Goal: Entertainment & Leisure: Consume media (video, audio)

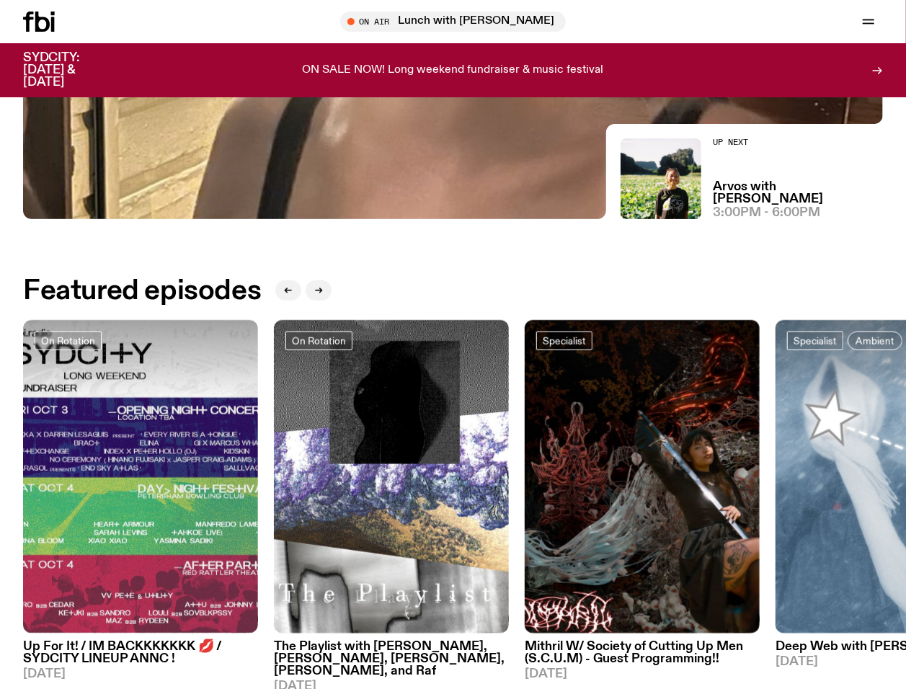
scroll to position [375, 0]
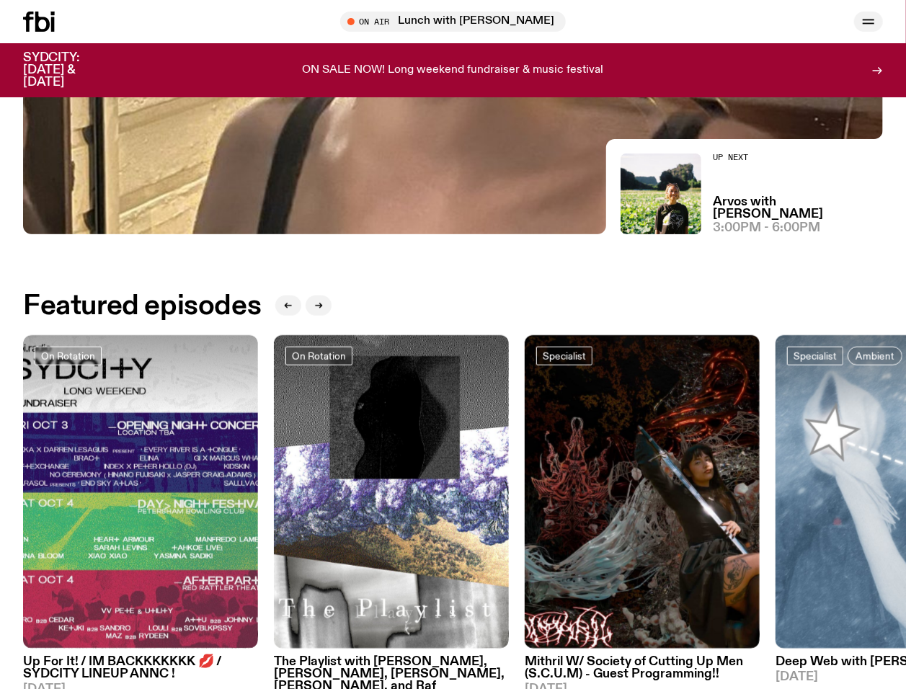
click at [870, 15] on icon "button" at bounding box center [867, 21] width 17 height 17
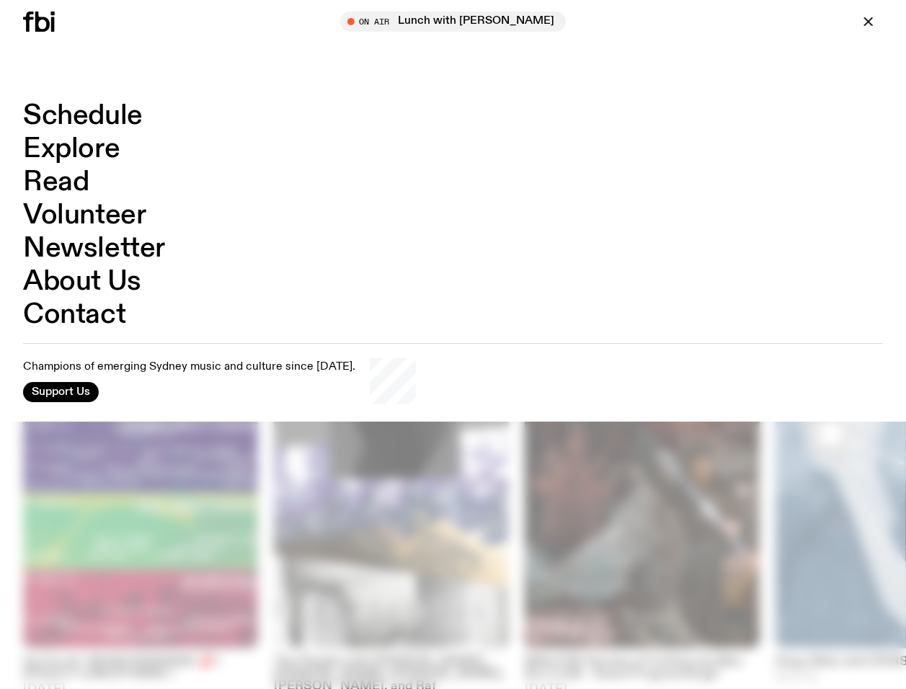
click at [102, 107] on link "Schedule" at bounding box center [83, 115] width 120 height 27
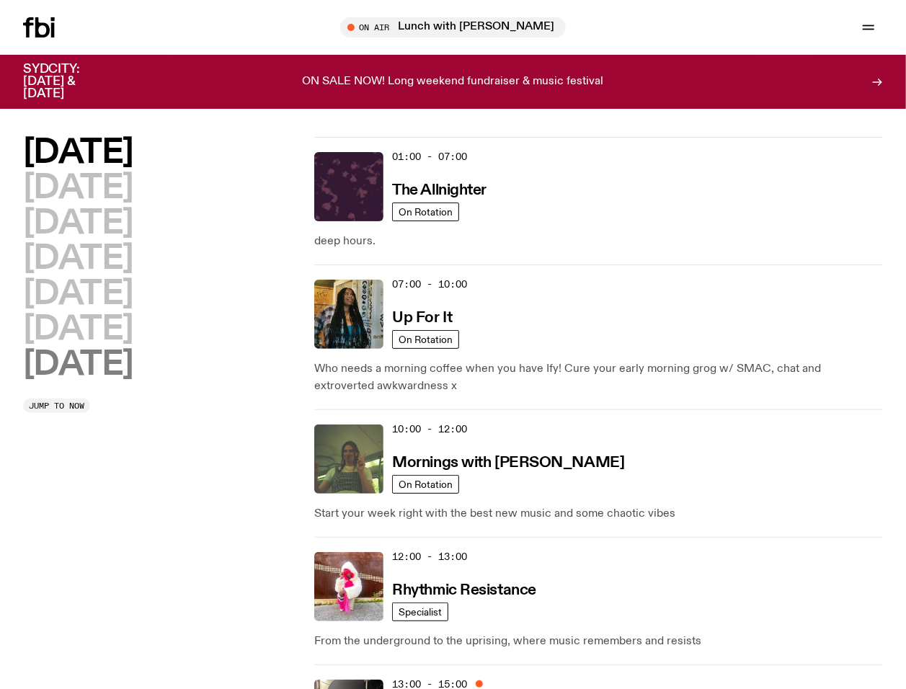
click at [99, 363] on h2 "[DATE]" at bounding box center [78, 365] width 110 height 32
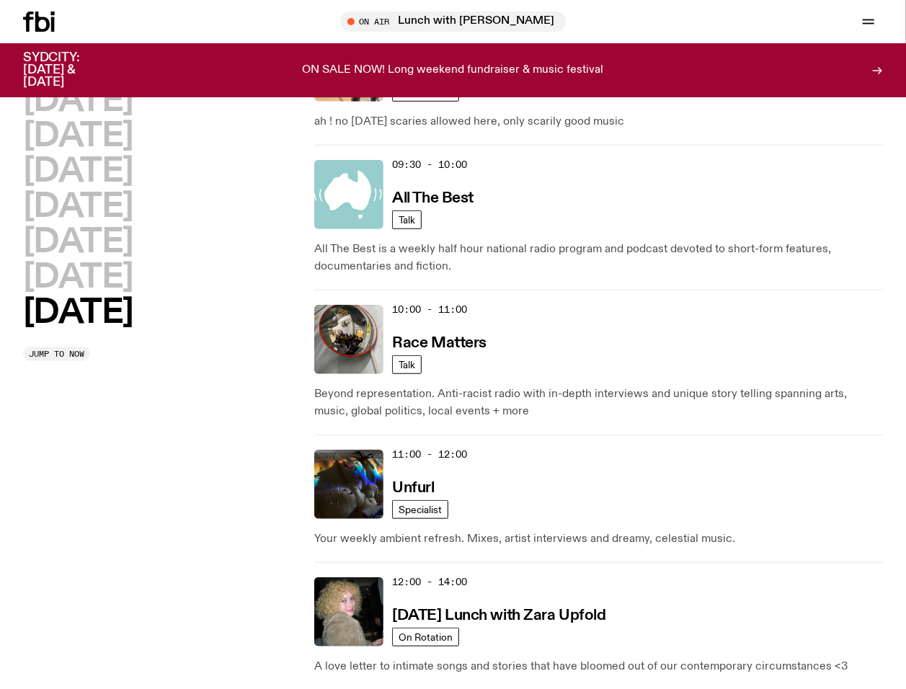
scroll to position [424, 0]
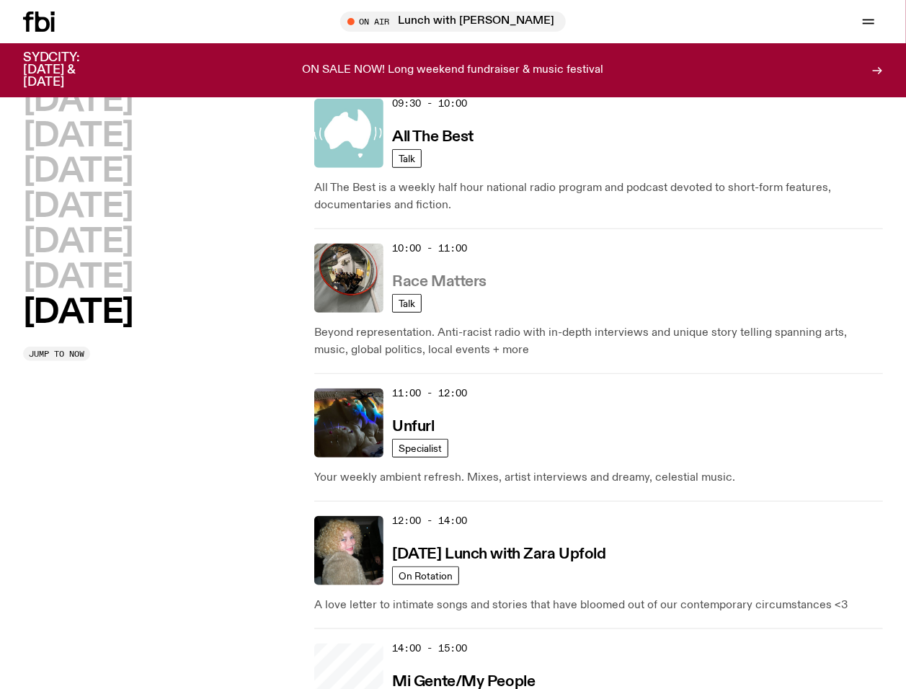
click at [438, 281] on h3 "Race Matters" at bounding box center [439, 281] width 94 height 15
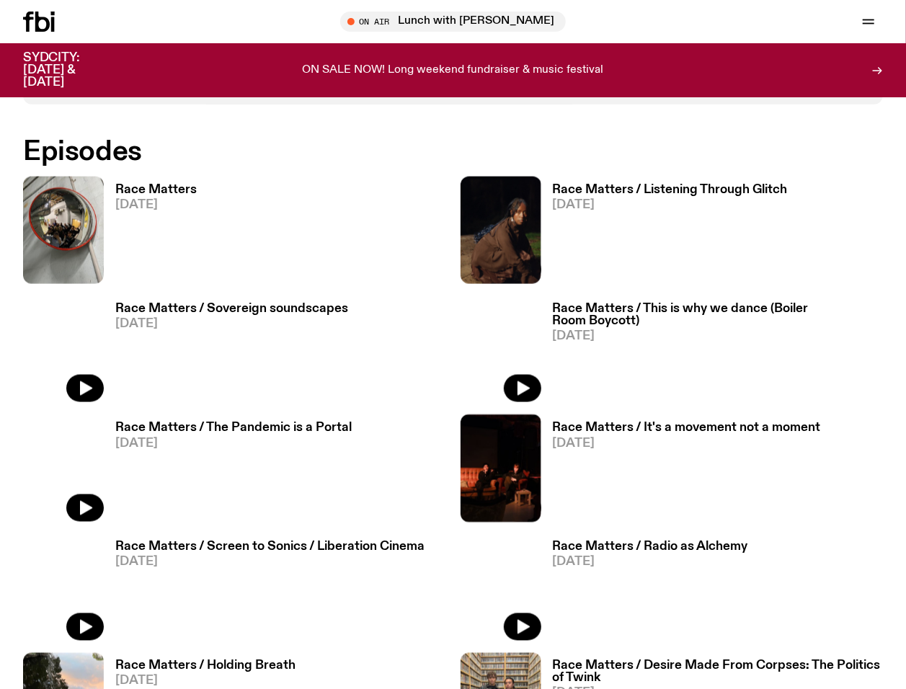
scroll to position [853, 0]
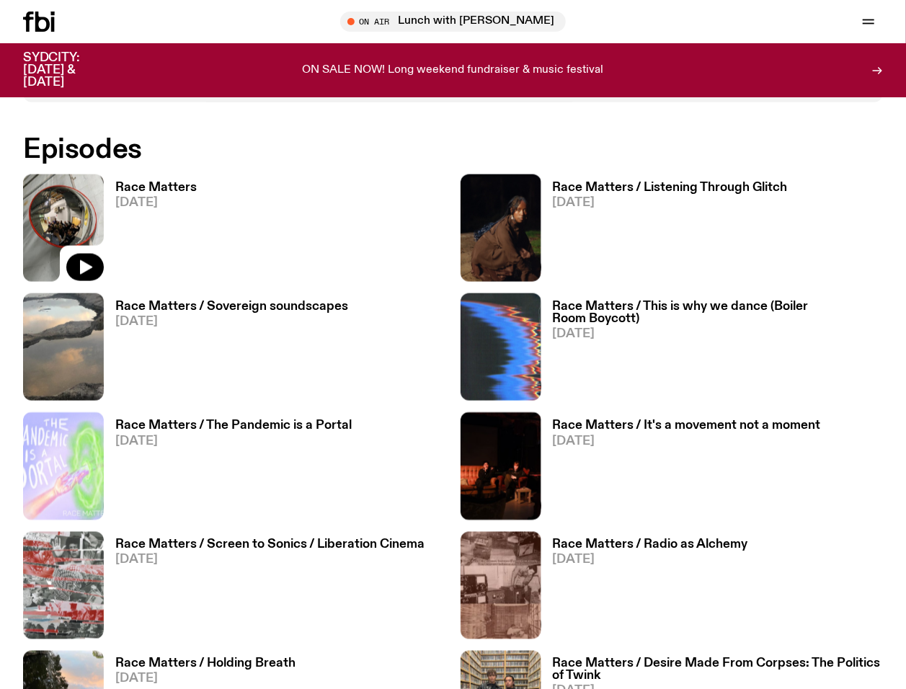
click at [90, 237] on icon at bounding box center [63, 227] width 81 height 107
click at [170, 182] on h3 "Race Matters" at bounding box center [155, 188] width 81 height 12
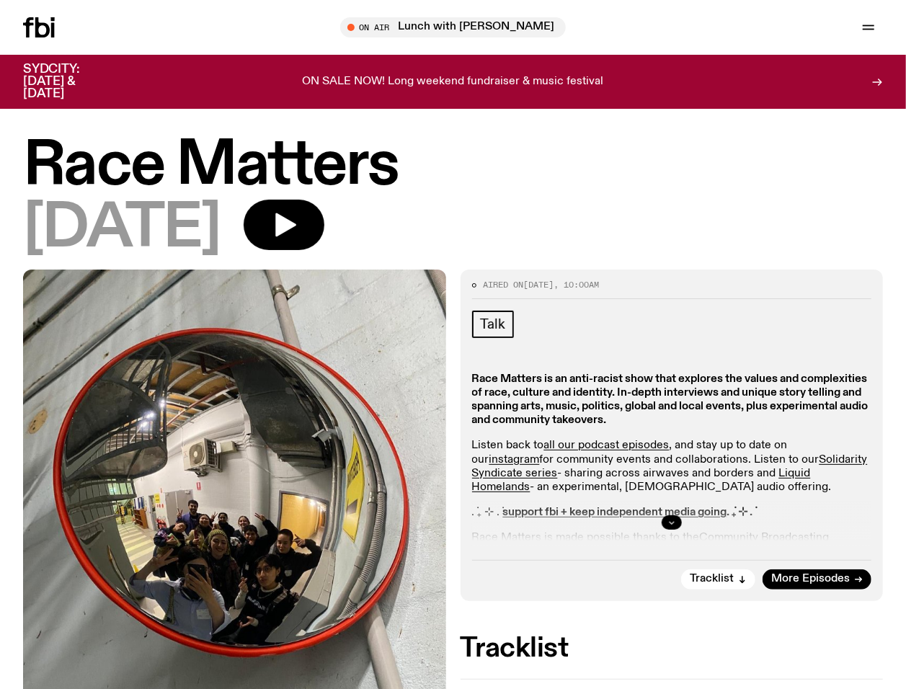
click at [669, 524] on icon "button" at bounding box center [671, 522] width 9 height 9
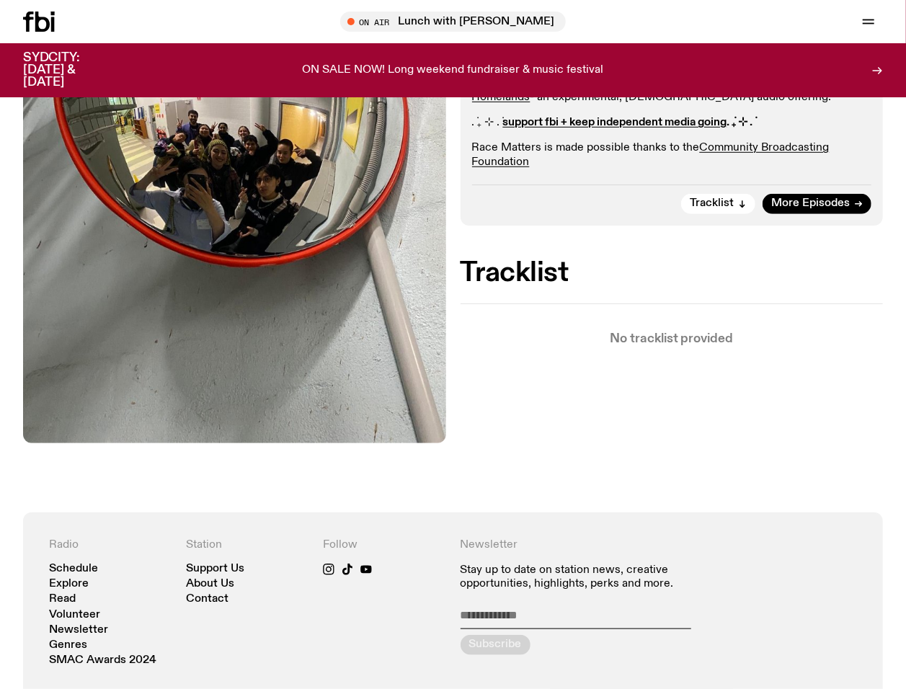
scroll to position [90, 0]
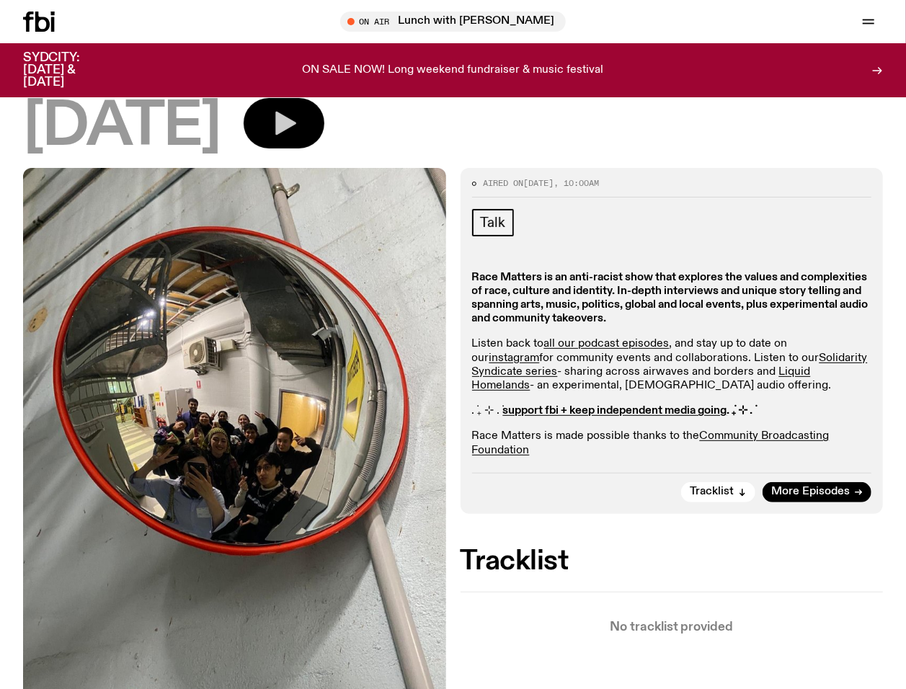
click at [298, 128] on icon "button" at bounding box center [283, 123] width 29 height 29
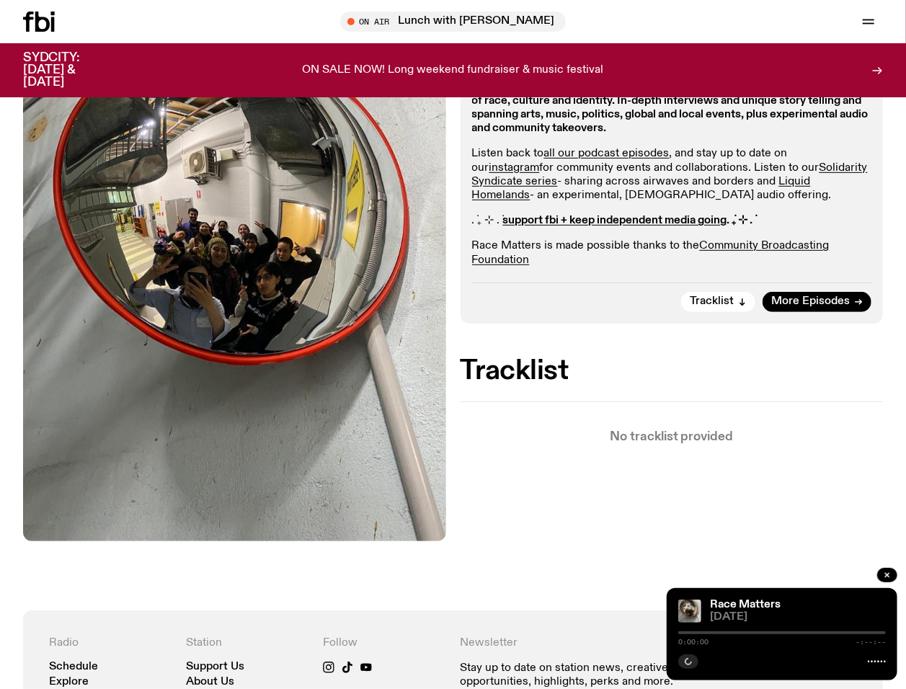
scroll to position [282, 0]
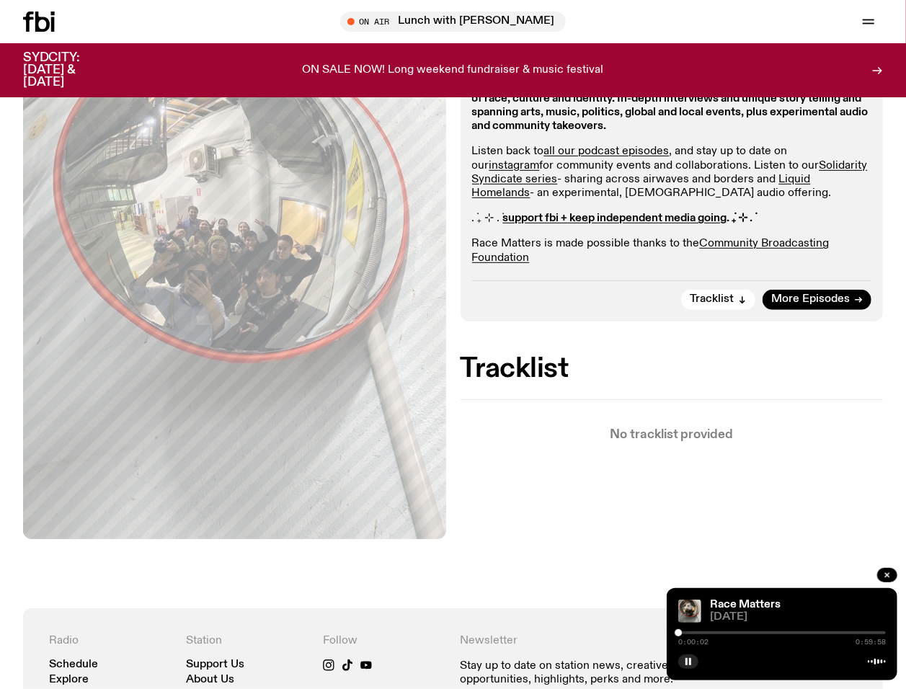
click at [526, 479] on div "Aired on [DATE] 10:00am Talk Race Matters is an anti-racist show that explores …" at bounding box center [453, 292] width 906 height 633
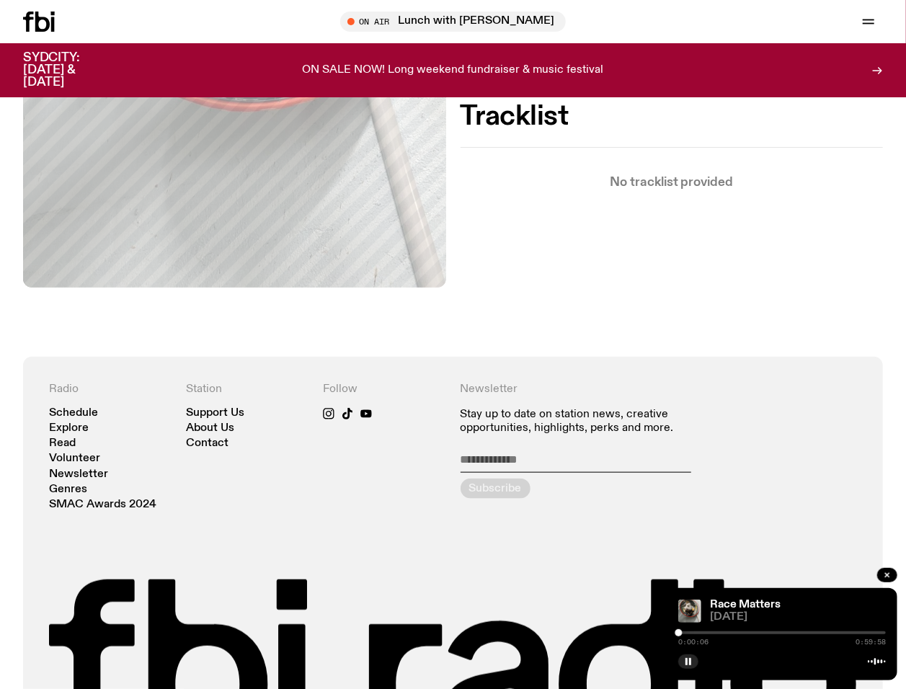
scroll to position [568, 0]
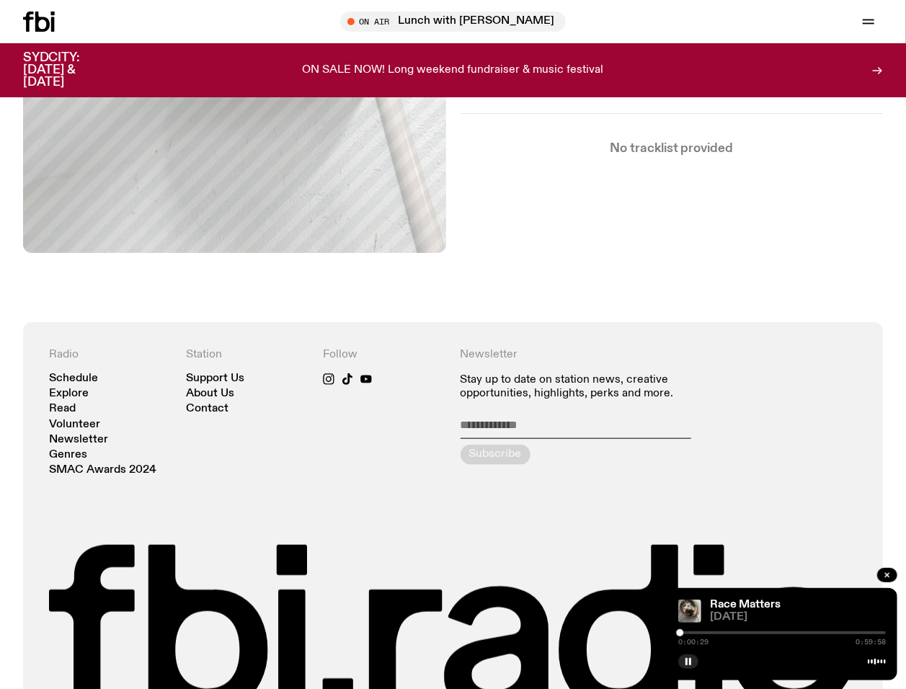
click at [478, 249] on div "Aired on [DATE] 10:00am Talk Race Matters is an anti-racist show that explores …" at bounding box center [453, 5] width 906 height 633
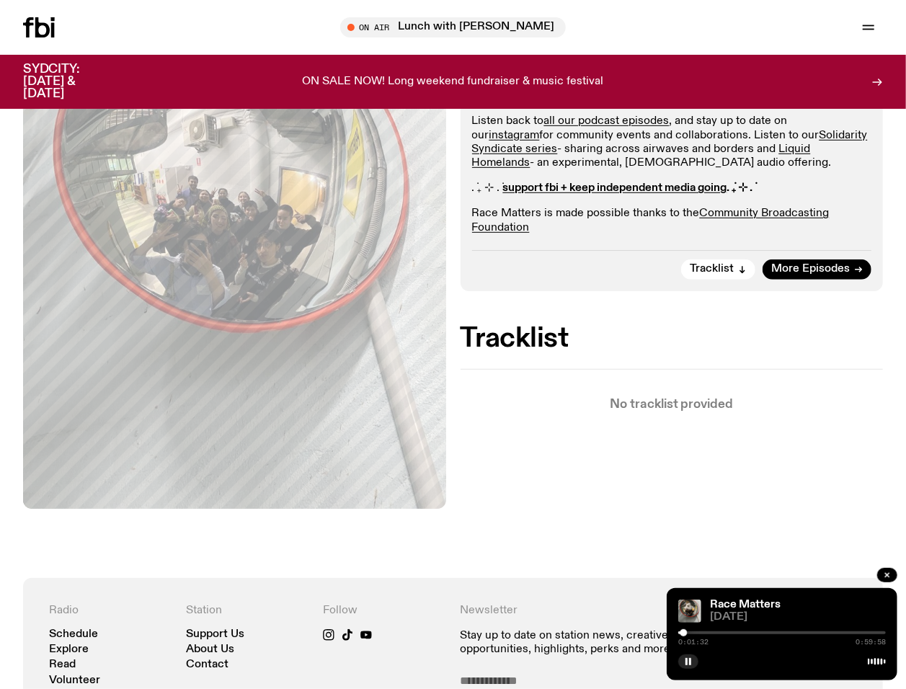
scroll to position [0, 0]
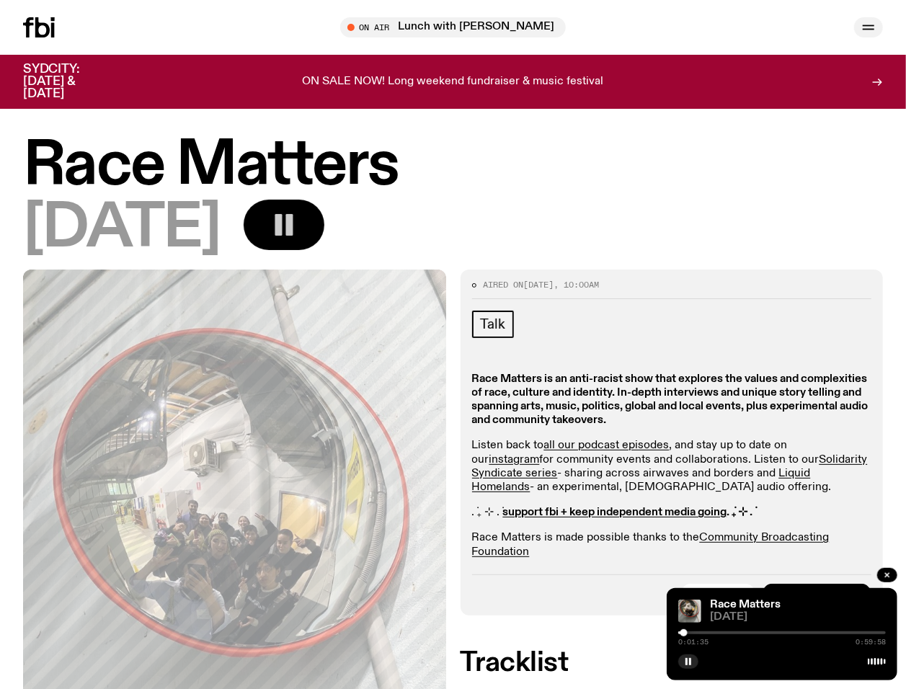
click at [866, 20] on icon "button" at bounding box center [867, 27] width 17 height 17
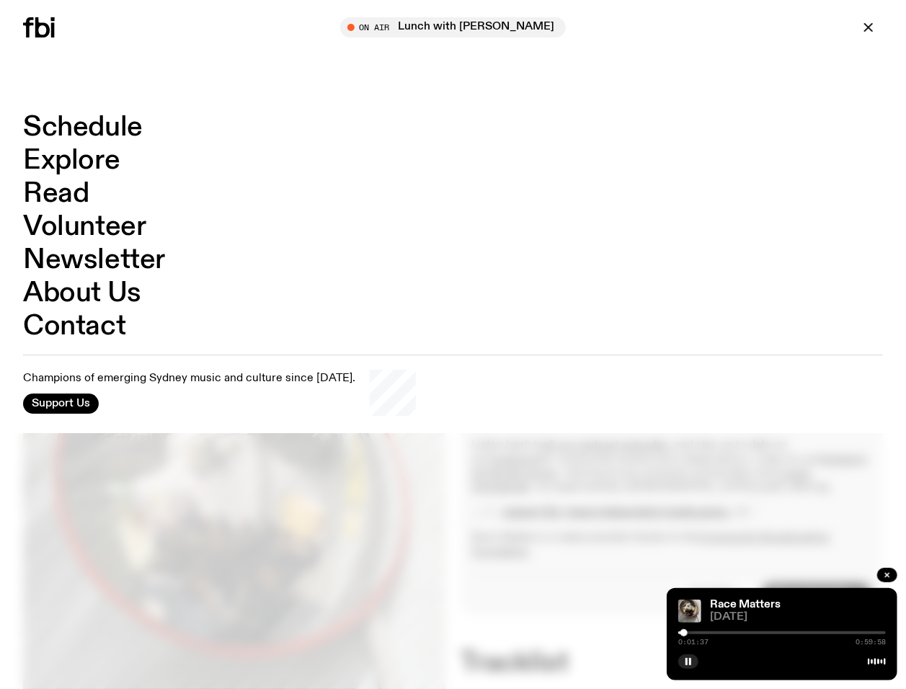
click at [99, 122] on link "Schedule" at bounding box center [83, 127] width 120 height 27
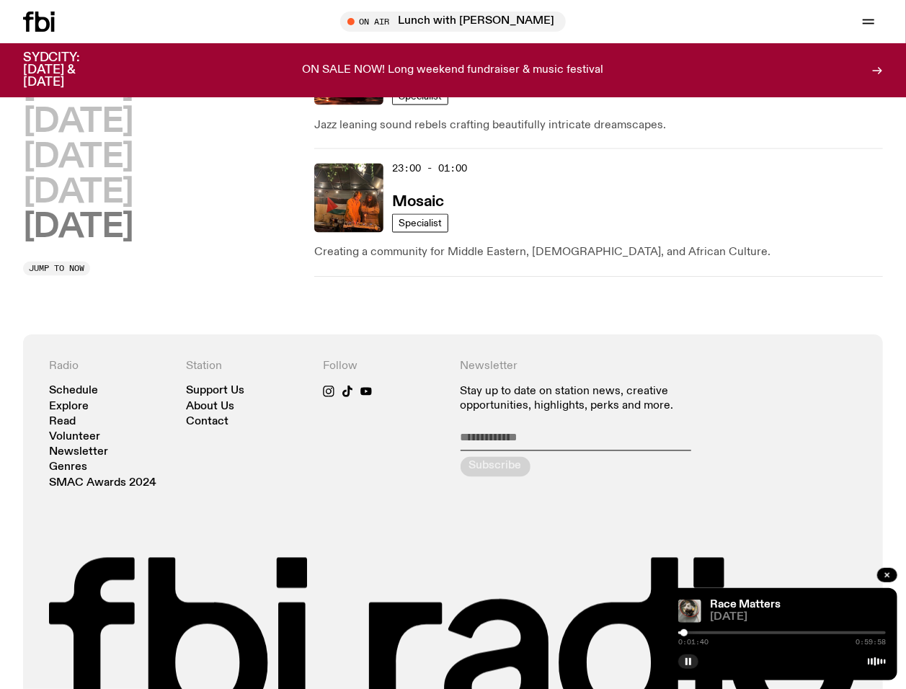
click at [117, 233] on h2 "[DATE]" at bounding box center [78, 228] width 110 height 32
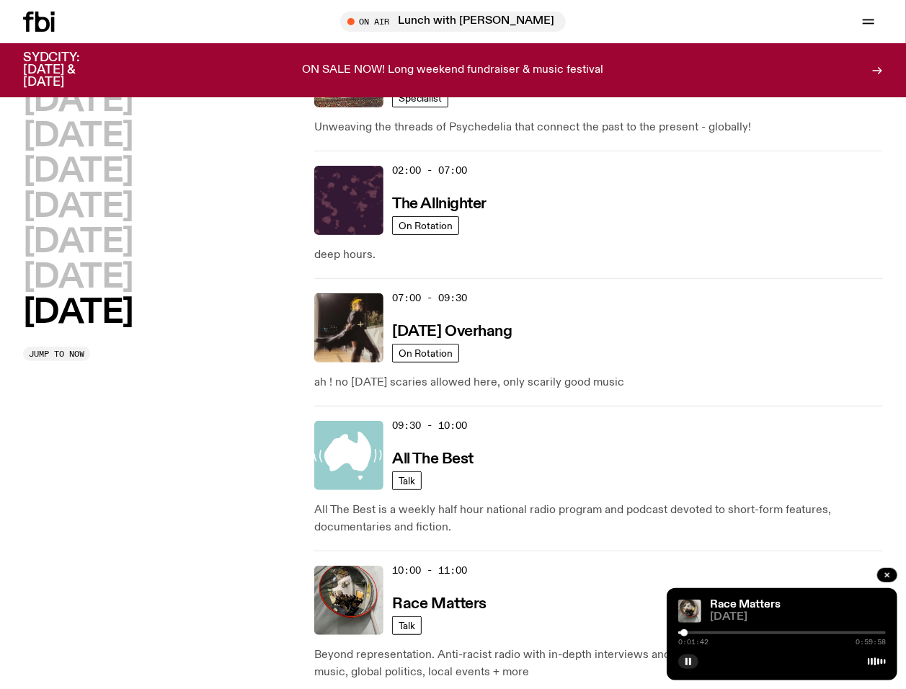
scroll to position [136, 0]
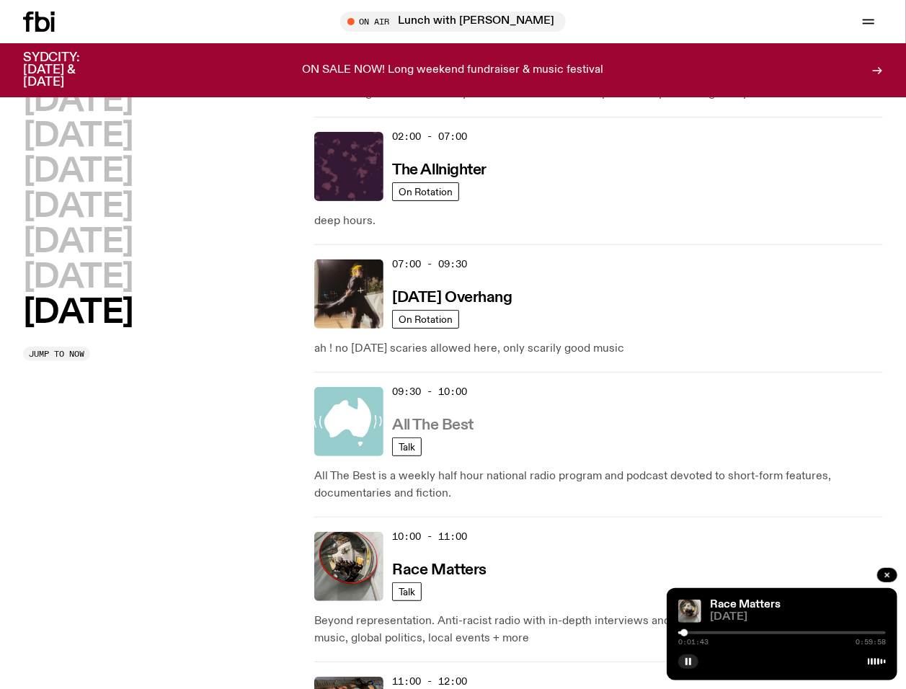
click at [459, 428] on h3 "All The Best" at bounding box center [432, 425] width 81 height 15
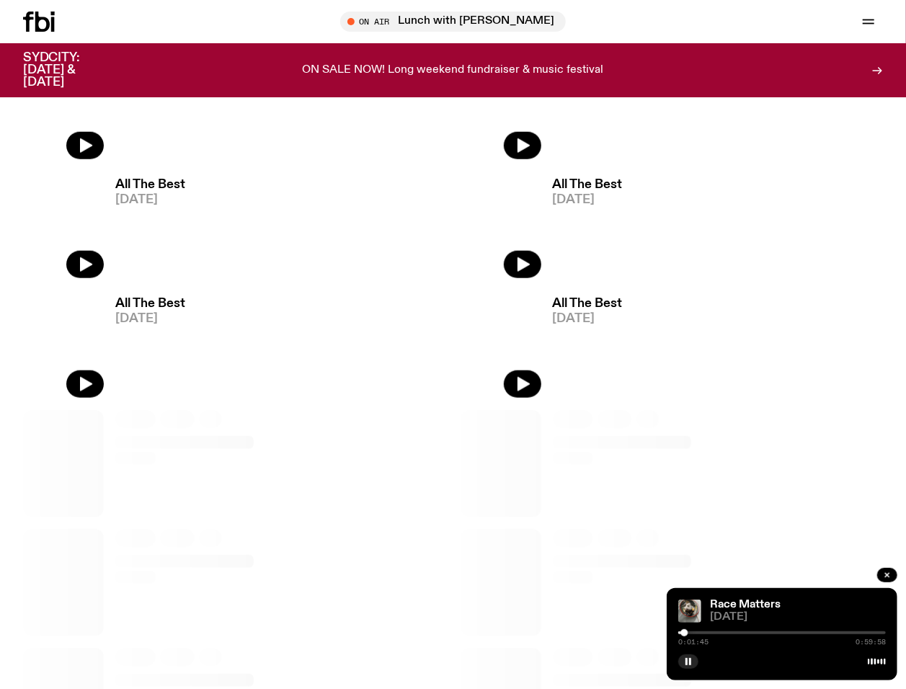
scroll to position [568, 0]
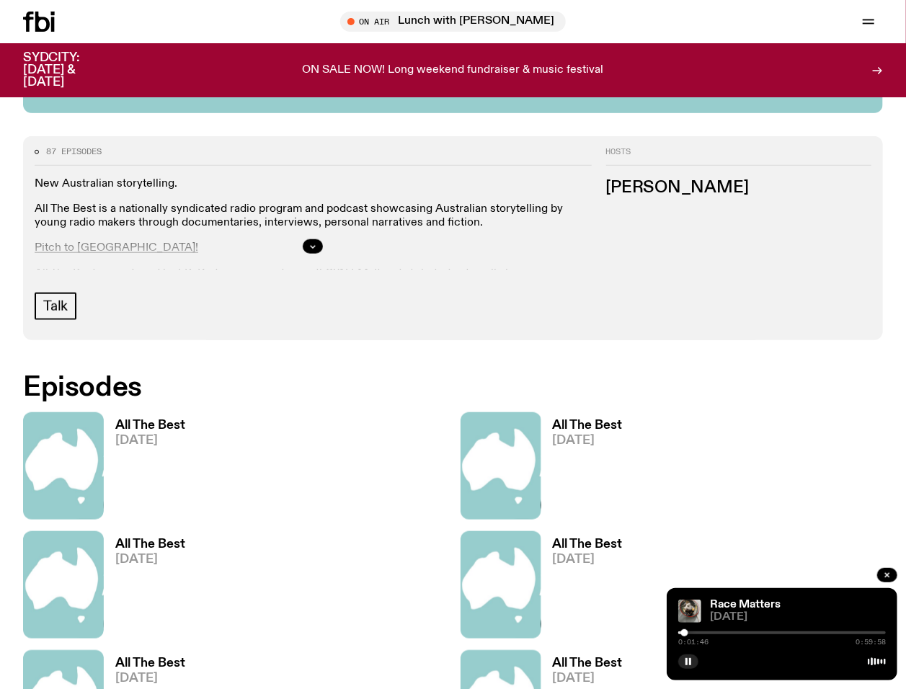
click at [179, 419] on h3 "All The Best" at bounding box center [150, 425] width 70 height 12
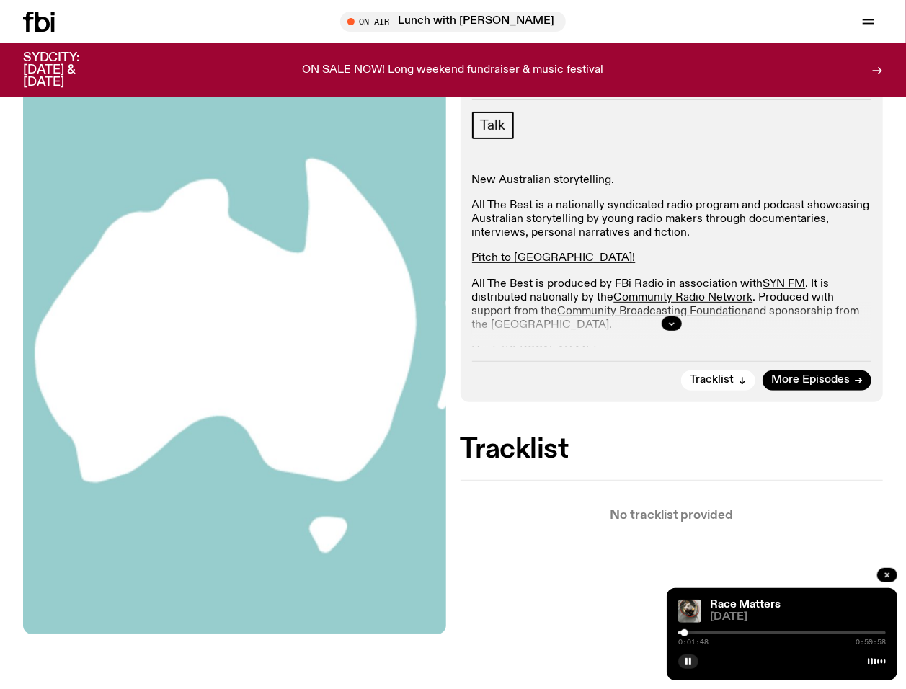
scroll to position [186, 0]
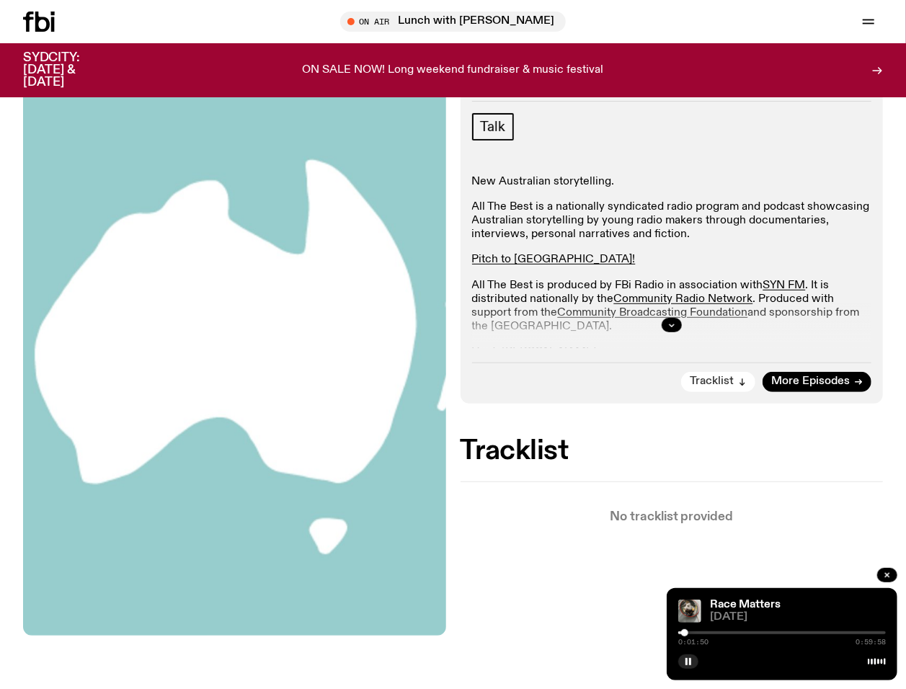
click at [741, 382] on icon "button" at bounding box center [742, 382] width 9 height 9
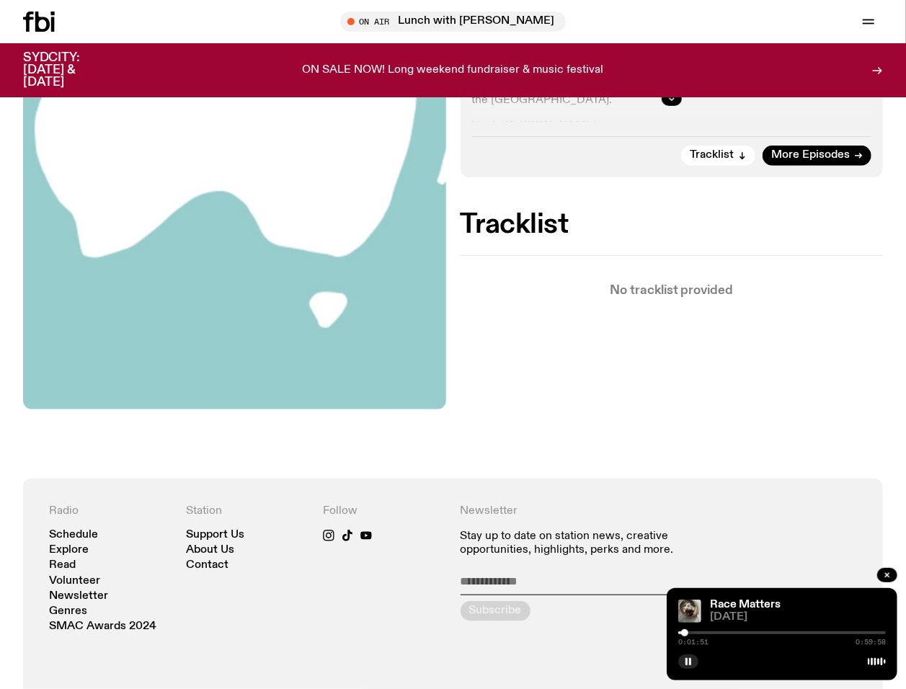
scroll to position [58, 0]
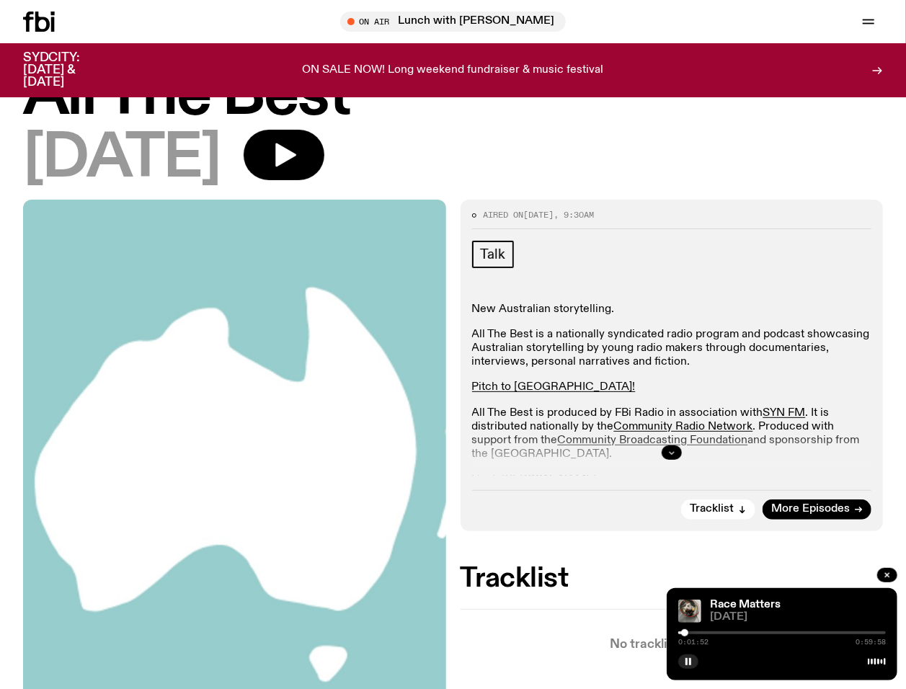
click at [673, 456] on button "button" at bounding box center [671, 452] width 20 height 14
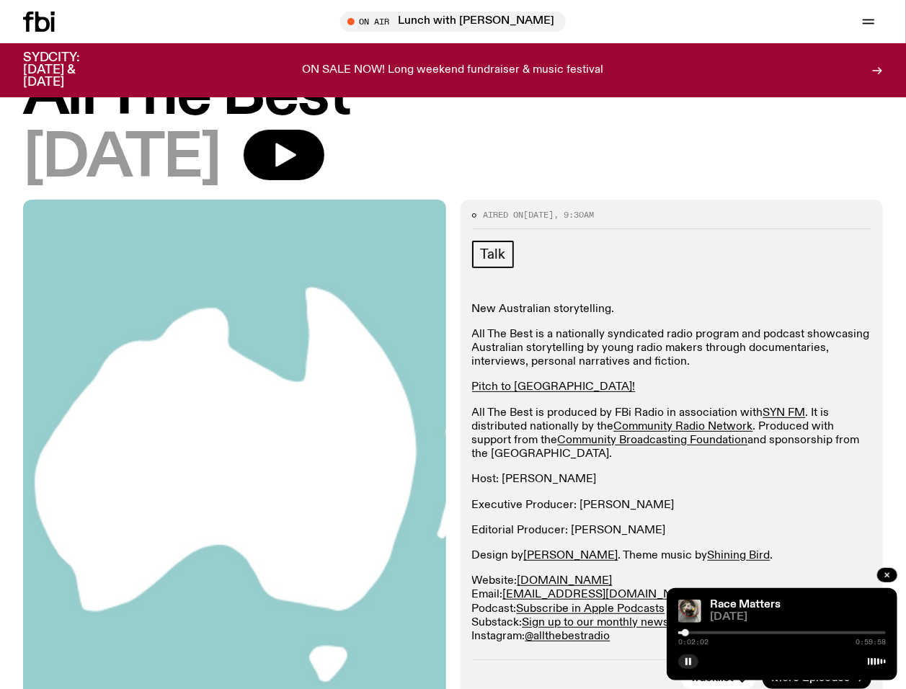
click at [537, 473] on p "Host: [PERSON_NAME]" at bounding box center [672, 480] width 400 height 14
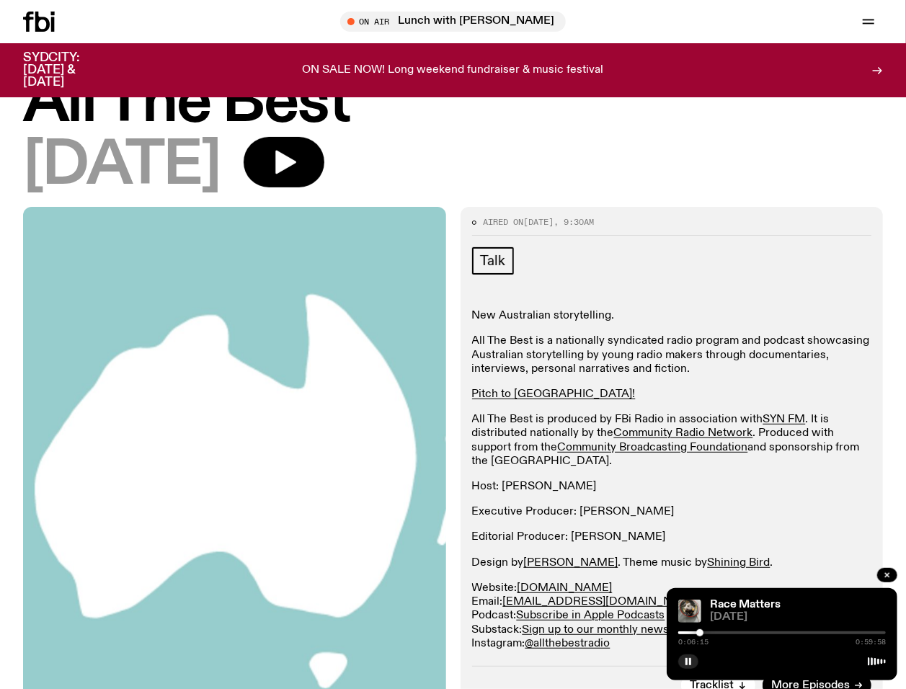
scroll to position [93, 0]
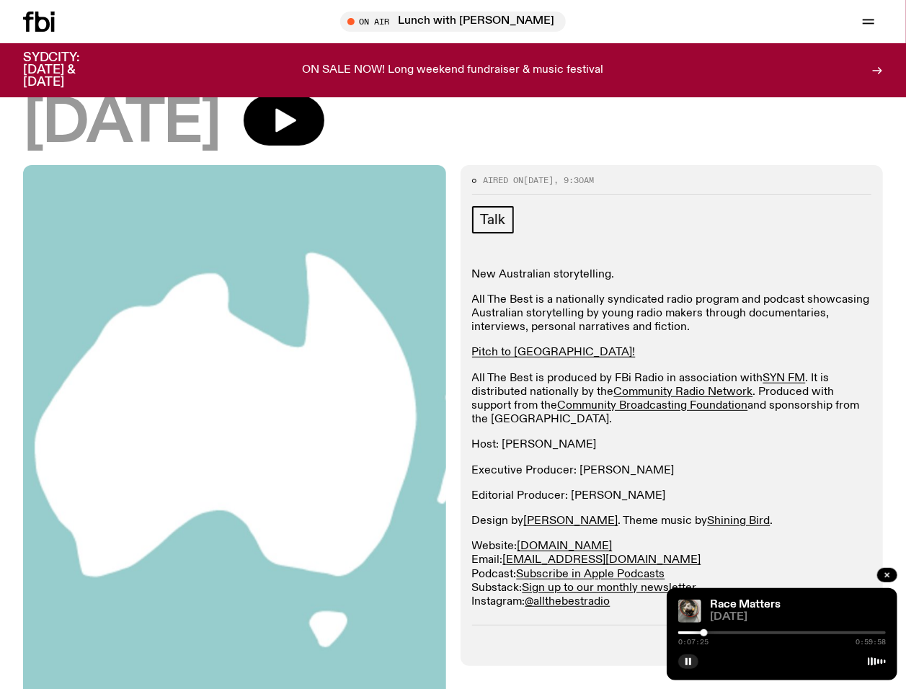
click at [704, 632] on div at bounding box center [703, 632] width 7 height 7
click at [702, 632] on div at bounding box center [701, 632] width 7 height 7
click at [735, 143] on div "[DATE]" at bounding box center [452, 124] width 859 height 58
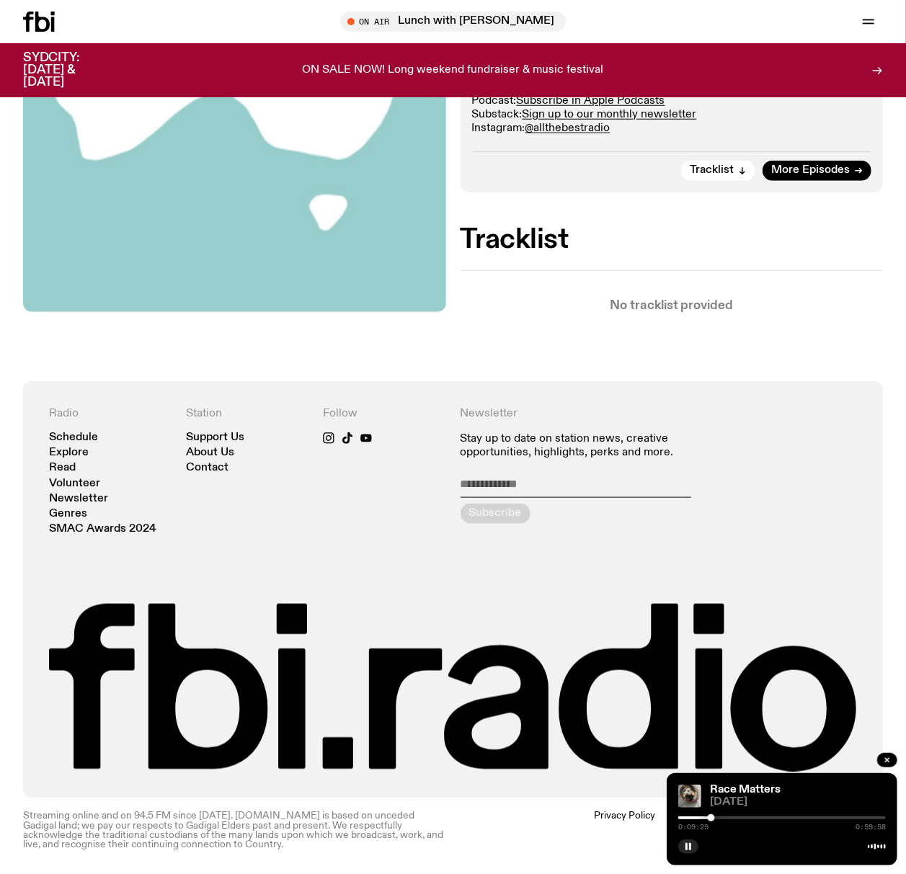
scroll to position [0, 0]
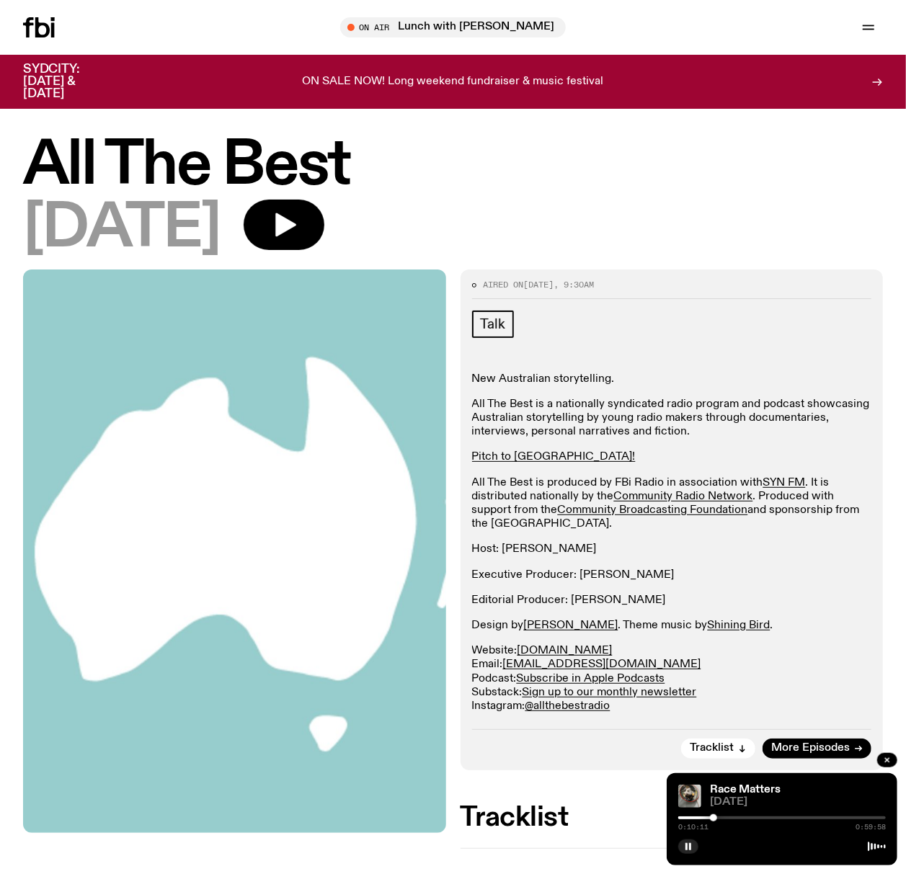
click at [690, 688] on div "Race Matters [DATE] 0:10:11 0:59:58" at bounding box center [781, 819] width 231 height 92
click at [690, 688] on icon "button" at bounding box center [688, 846] width 9 height 9
click at [474, 120] on div "All The Best [DATE] Aired on [DATE] 9:30am Talk New Australian storytelling. Al…" at bounding box center [453, 774] width 906 height 1354
click at [693, 688] on button "button" at bounding box center [688, 846] width 20 height 14
click at [721, 688] on div at bounding box center [718, 817] width 7 height 7
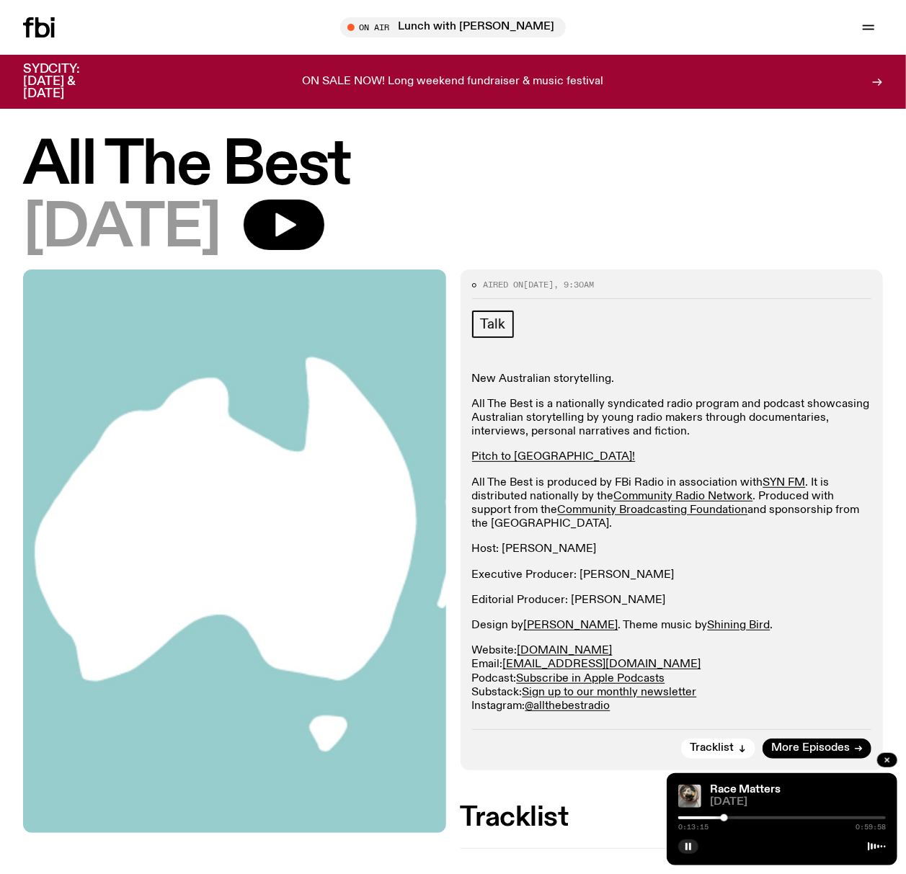
click at [725, 688] on div at bounding box center [723, 817] width 7 height 7
click at [738, 688] on div at bounding box center [737, 817] width 7 height 7
click at [741, 688] on div at bounding box center [737, 817] width 7 height 7
click at [745, 688] on div at bounding box center [781, 817] width 207 height 3
click at [748, 688] on div at bounding box center [744, 817] width 7 height 7
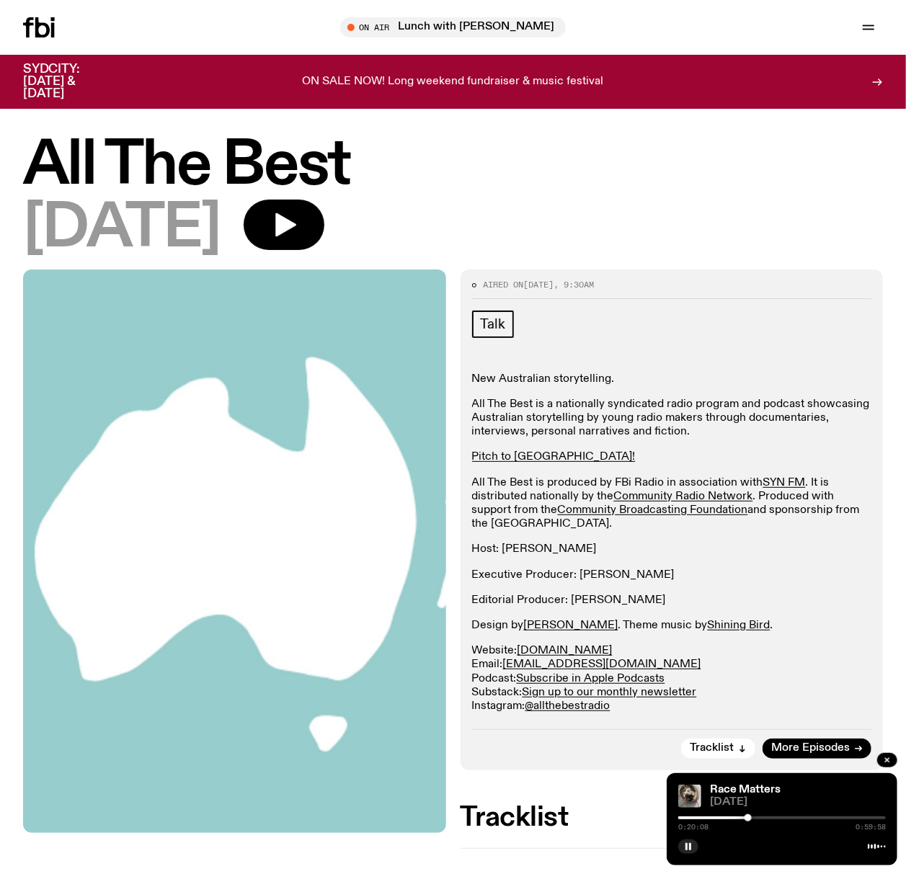
click at [752, 688] on div at bounding box center [781, 817] width 207 height 3
click at [755, 688] on div at bounding box center [754, 817] width 7 height 7
click at [759, 688] on div at bounding box center [781, 817] width 207 height 3
click at [764, 688] on div at bounding box center [781, 817] width 207 height 3
click at [767, 688] on div at bounding box center [764, 817] width 7 height 7
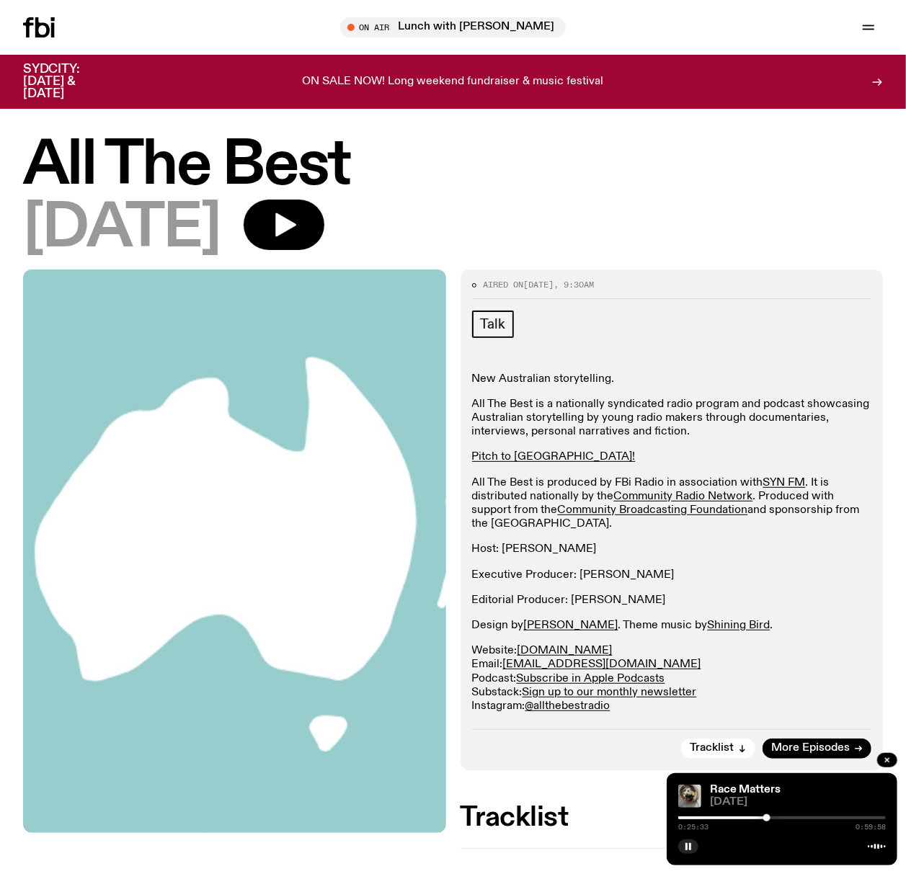
click at [770, 688] on div "0:25:33 0:59:58" at bounding box center [781, 821] width 207 height 17
click at [770, 688] on div at bounding box center [781, 817] width 207 height 3
click at [777, 688] on div at bounding box center [781, 817] width 207 height 3
click at [784, 688] on div at bounding box center [781, 817] width 207 height 3
click at [790, 688] on div at bounding box center [781, 817] width 207 height 3
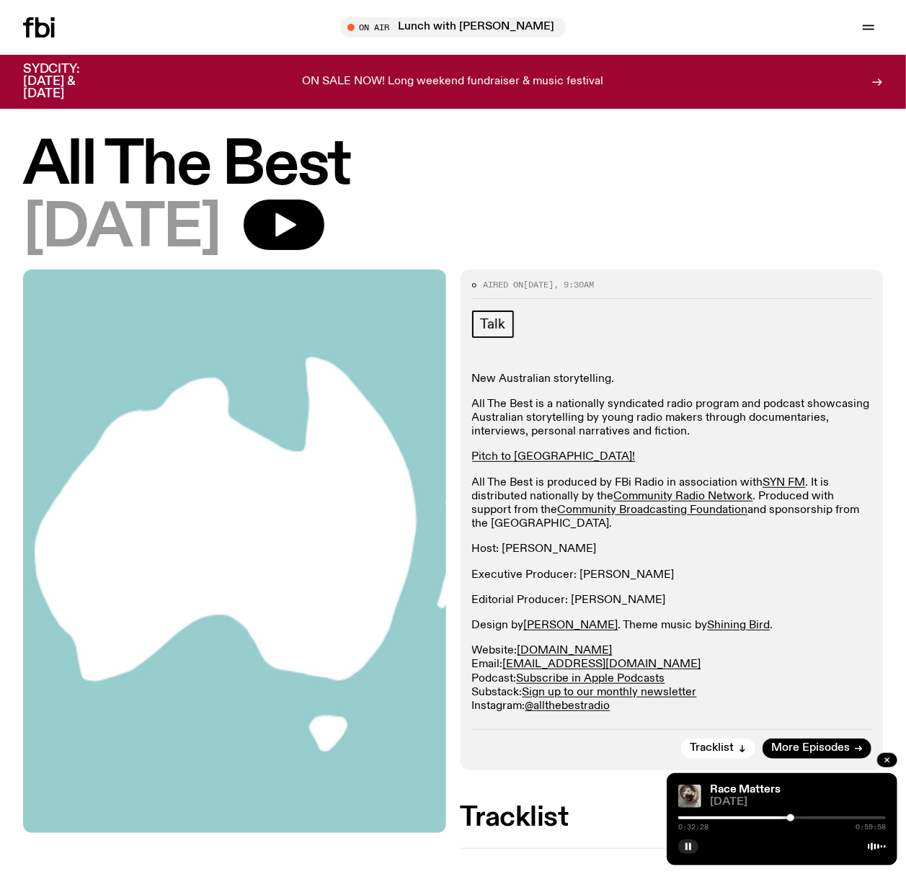
click at [799, 688] on div at bounding box center [781, 817] width 207 height 3
click at [808, 688] on div at bounding box center [781, 817] width 207 height 3
click at [813, 688] on div at bounding box center [781, 817] width 207 height 3
click at [816, 688] on div "0:39:05 0:59:58" at bounding box center [781, 821] width 207 height 17
click at [821, 688] on div "0:39:07 0:59:58" at bounding box center [781, 821] width 207 height 17
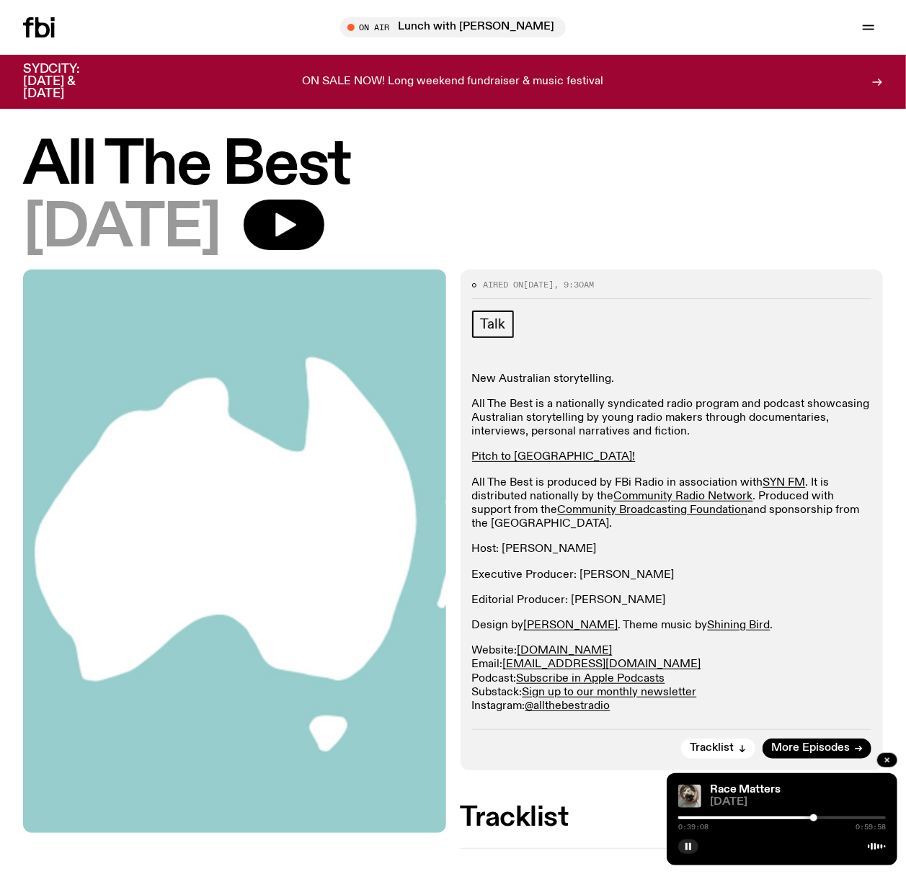
click at [822, 688] on div at bounding box center [781, 817] width 207 height 3
click at [830, 688] on div at bounding box center [781, 817] width 207 height 3
click at [827, 688] on div at bounding box center [829, 817] width 7 height 7
click at [762, 188] on h1 "All The Best" at bounding box center [452, 166] width 859 height 58
click at [844, 688] on div at bounding box center [781, 817] width 207 height 3
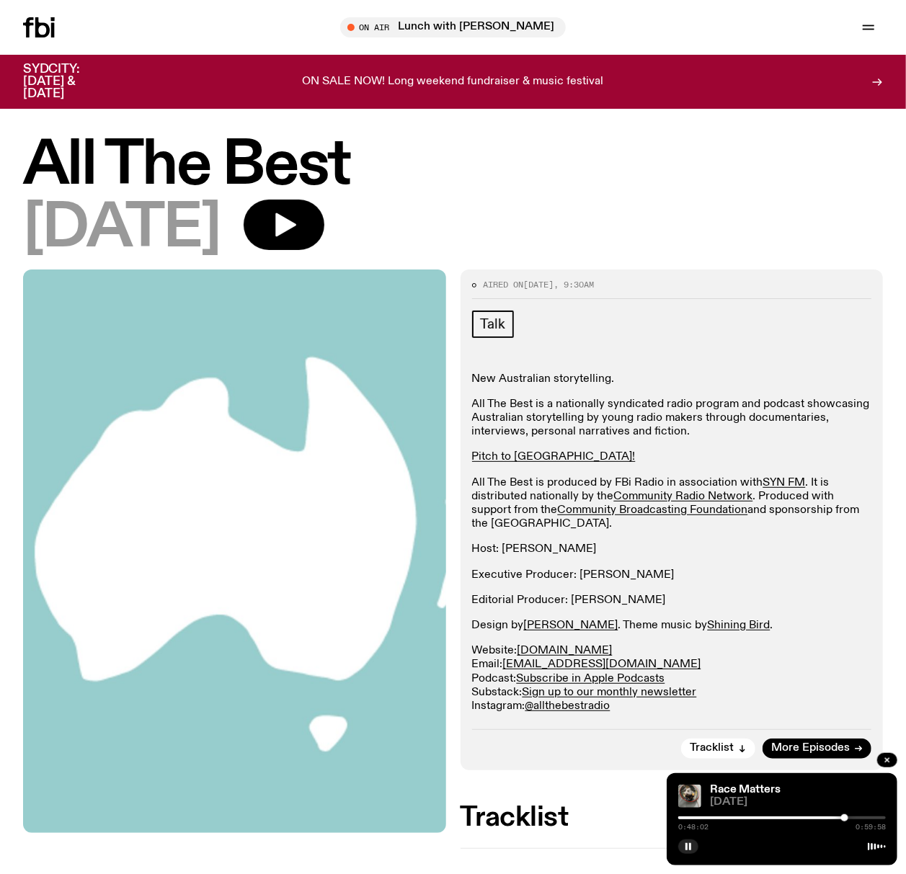
click at [852, 688] on div at bounding box center [781, 817] width 207 height 3
click at [857, 688] on div at bounding box center [781, 817] width 207 height 3
click at [870, 688] on div at bounding box center [781, 817] width 207 height 3
click at [859, 688] on div at bounding box center [766, 817] width 207 height 3
